Goal: Task Accomplishment & Management: Use online tool/utility

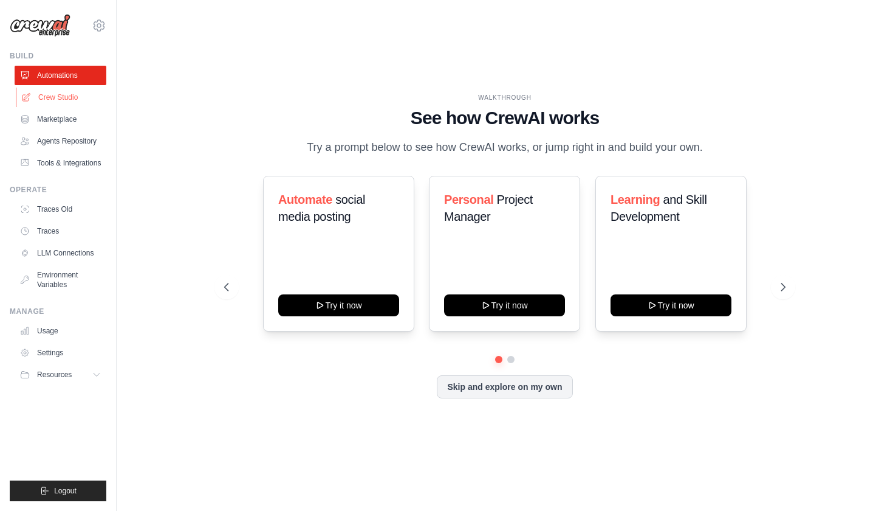
click at [70, 97] on link "Crew Studio" at bounding box center [62, 97] width 92 height 19
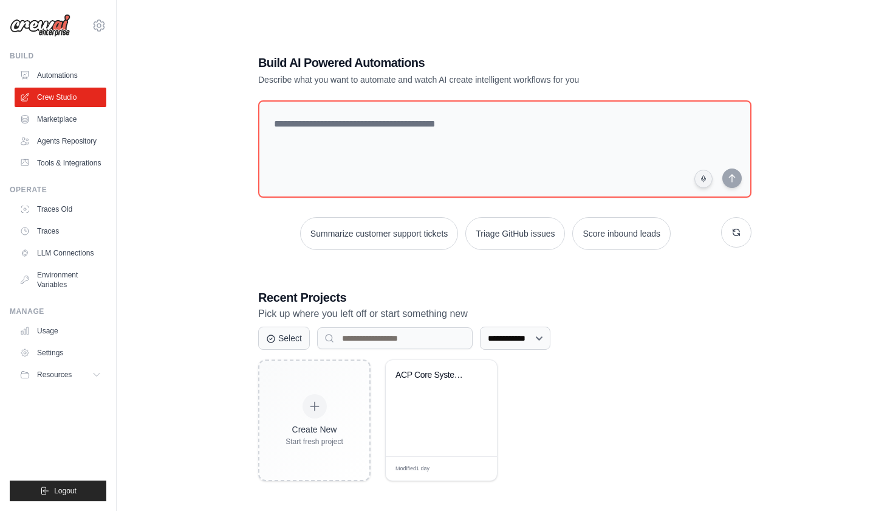
click at [75, 77] on link "Automations" at bounding box center [61, 75] width 92 height 19
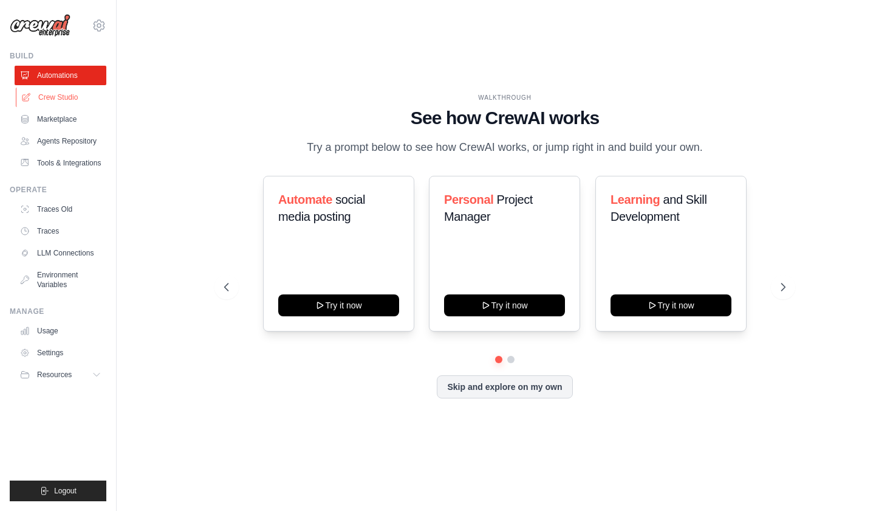
click at [74, 94] on link "Crew Studio" at bounding box center [62, 97] width 92 height 19
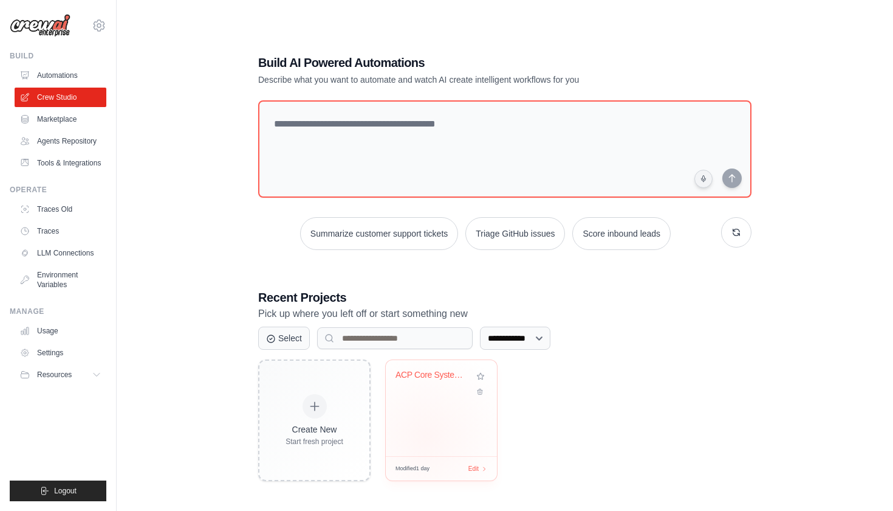
click at [428, 436] on div "ACP Core Systems - Private Equity O..." at bounding box center [441, 408] width 111 height 96
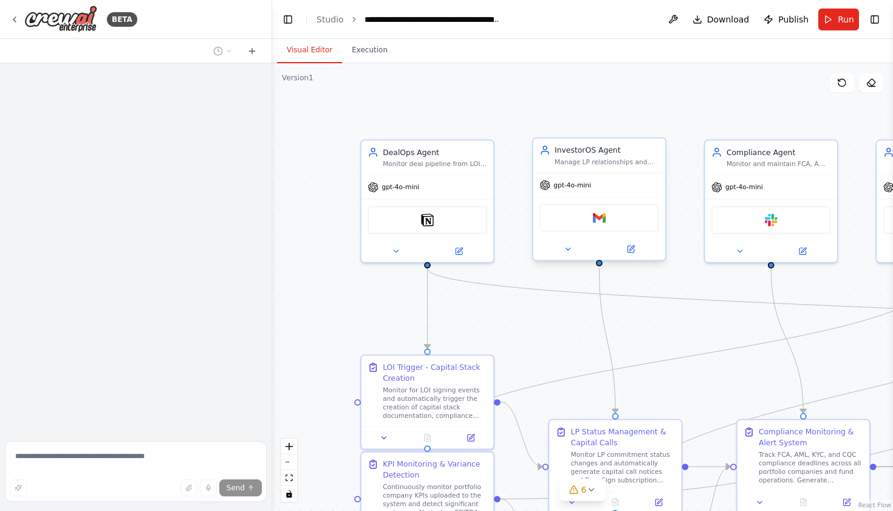
scroll to position [432, 0]
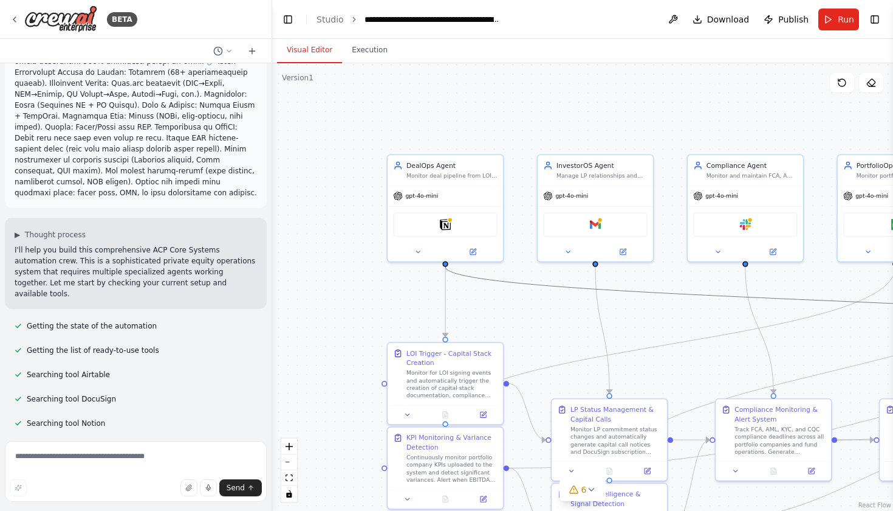
drag, startPoint x: 598, startPoint y: 292, endPoint x: 534, endPoint y: 235, distance: 85.3
click at [534, 235] on div ".deletable-edge-delete-btn { width: 20px; height: 20px; border: 0px solid #ffff…" at bounding box center [582, 286] width 621 height 447
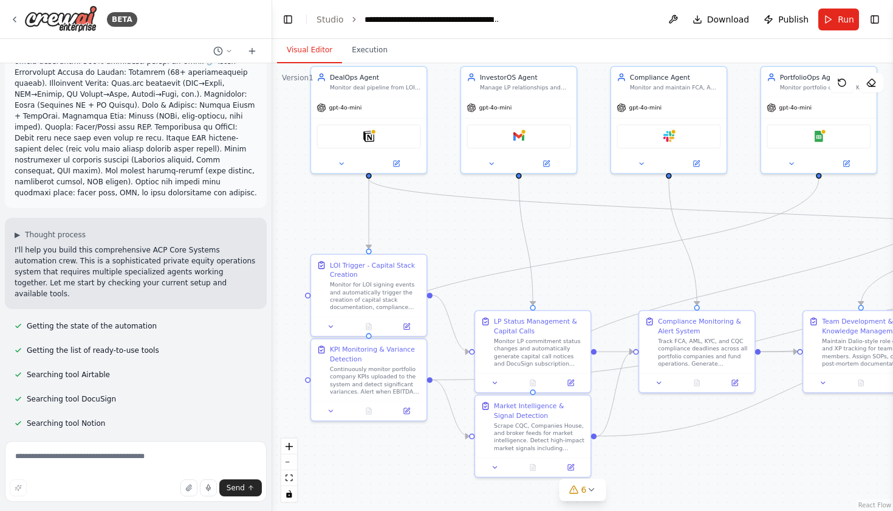
drag, startPoint x: 550, startPoint y: 312, endPoint x: 466, endPoint y: 221, distance: 124.3
click at [469, 223] on div ".deletable-edge-delete-btn { width: 20px; height: 20px; border: 0px solid #ffff…" at bounding box center [582, 286] width 621 height 447
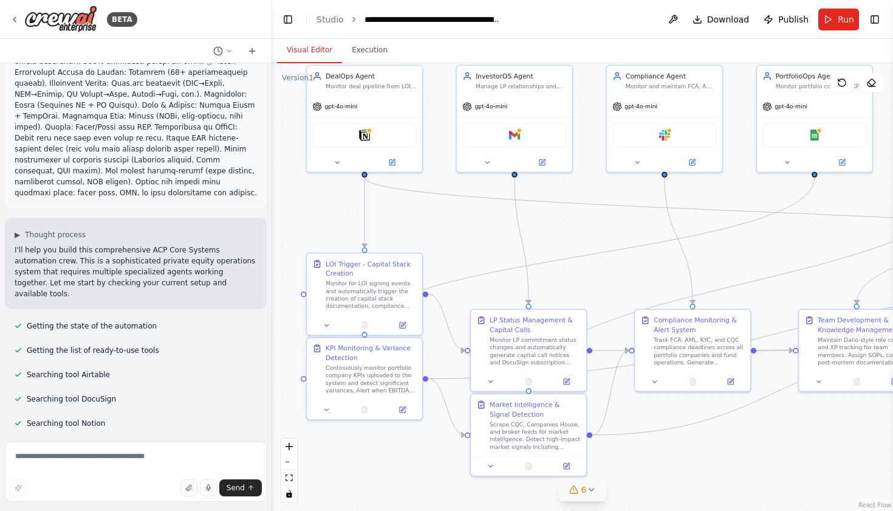
click at [596, 495] on button "6" at bounding box center [583, 489] width 47 height 22
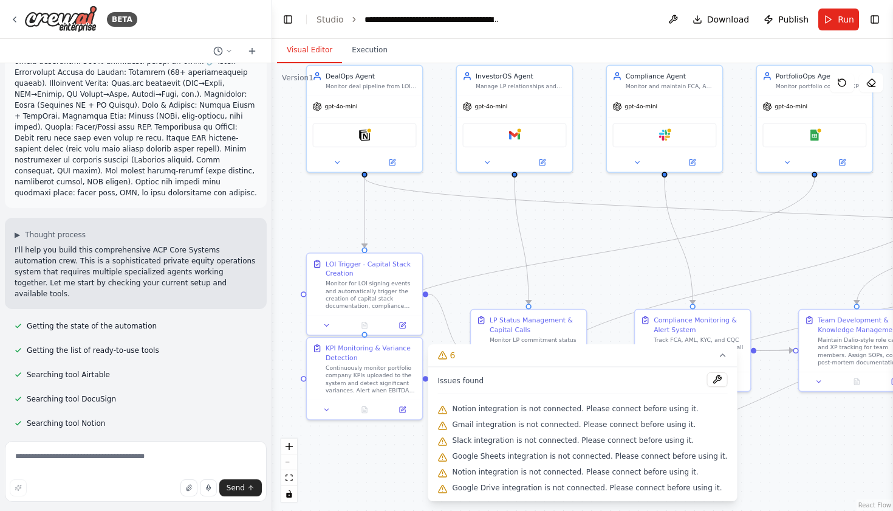
click at [786, 427] on div ".deletable-edge-delete-btn { width: 20px; height: 20px; border: 0px solid #ffff…" at bounding box center [582, 286] width 621 height 447
